Goal: Transaction & Acquisition: Purchase product/service

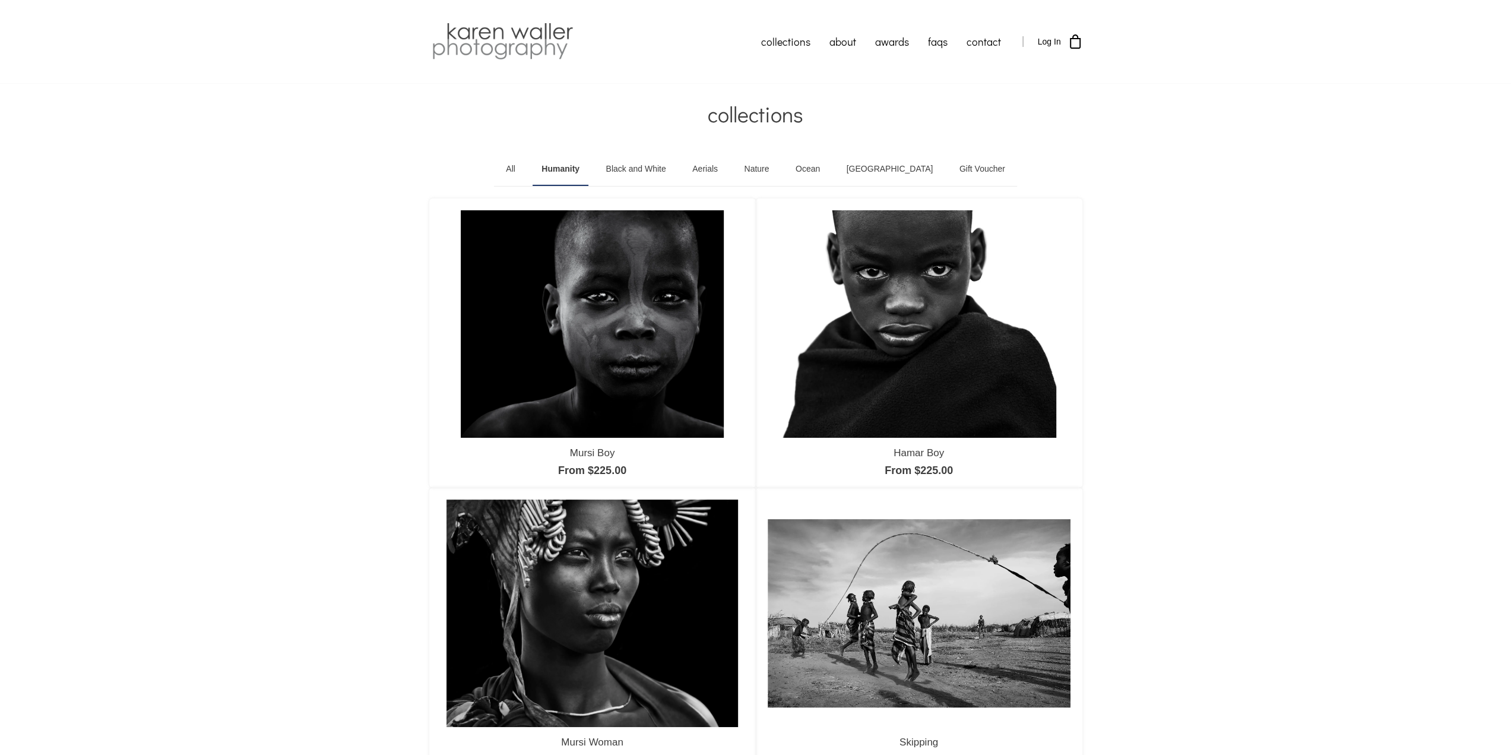
click at [778, 170] on link "Nature" at bounding box center [756, 169] width 43 height 33
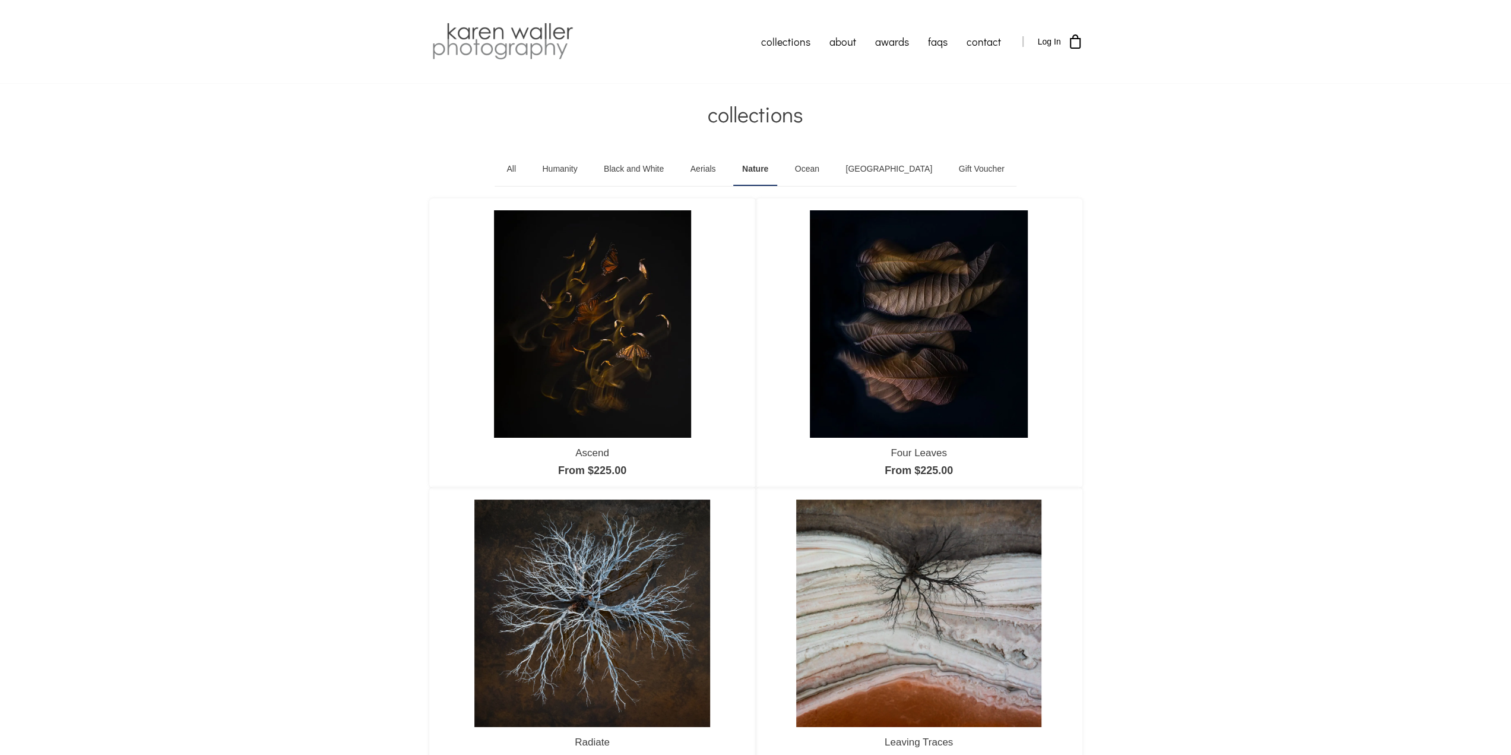
click at [828, 165] on link "Ocean" at bounding box center [807, 169] width 42 height 33
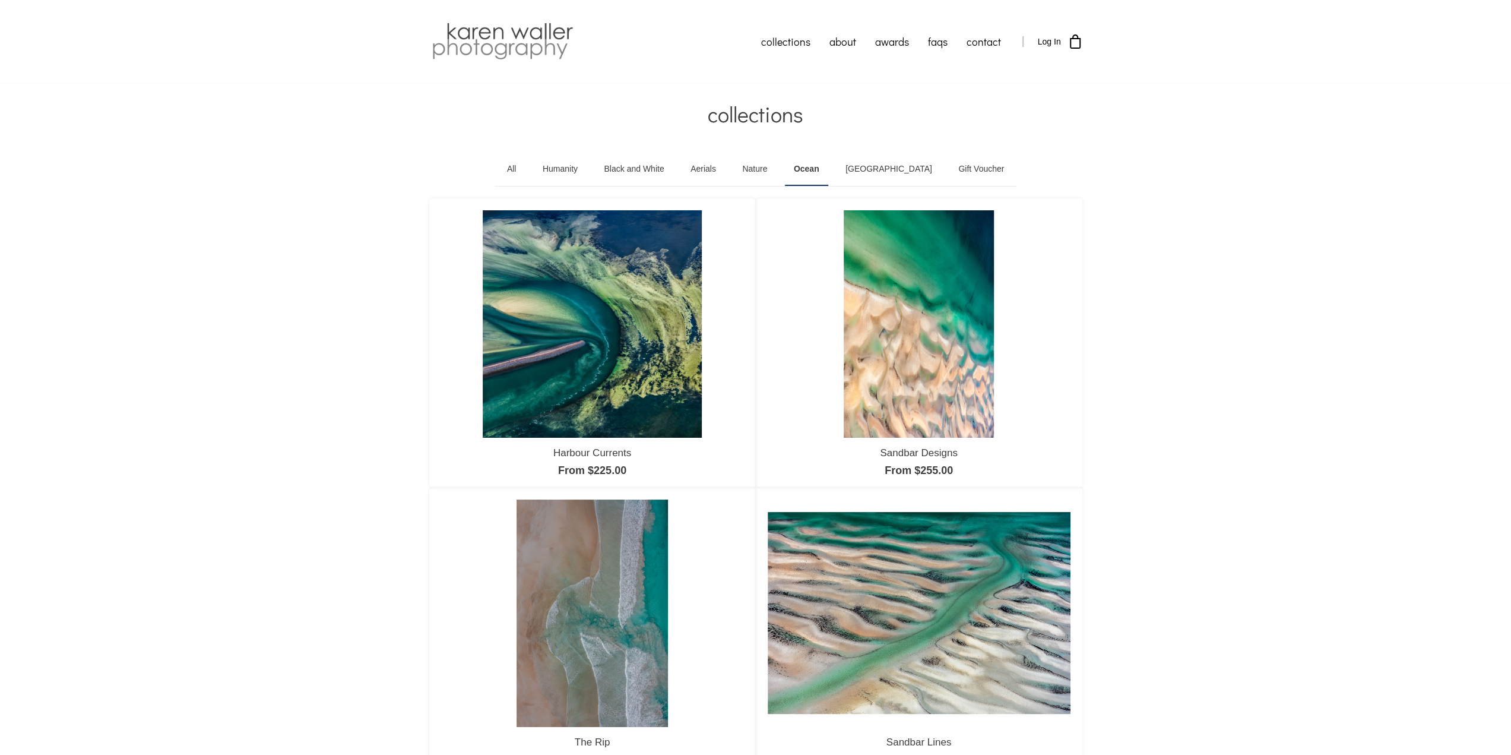
click at [602, 332] on img at bounding box center [592, 323] width 219 height 227
